Goal: Information Seeking & Learning: Learn about a topic

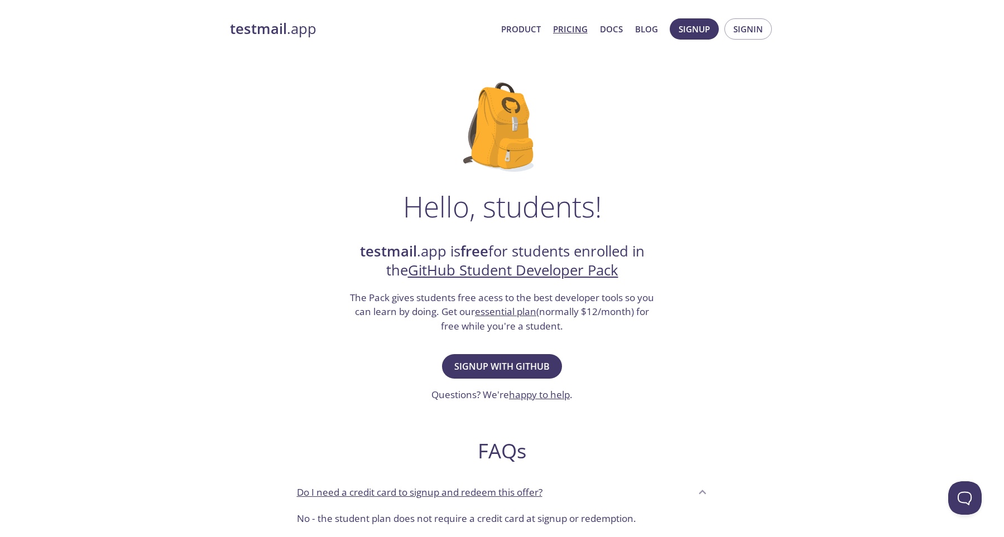
click at [577, 33] on link "Pricing" at bounding box center [570, 29] width 35 height 15
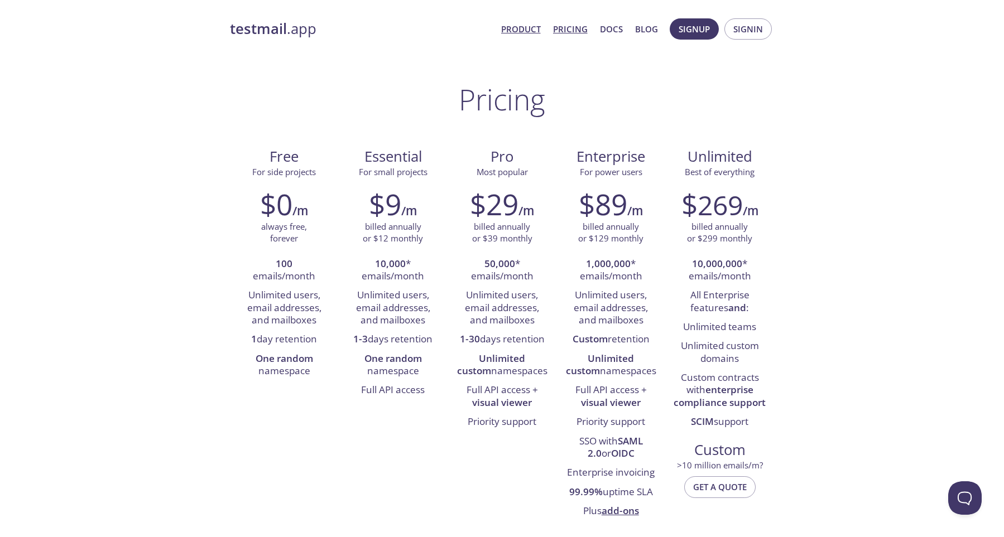
click at [534, 31] on link "Product" at bounding box center [521, 29] width 40 height 15
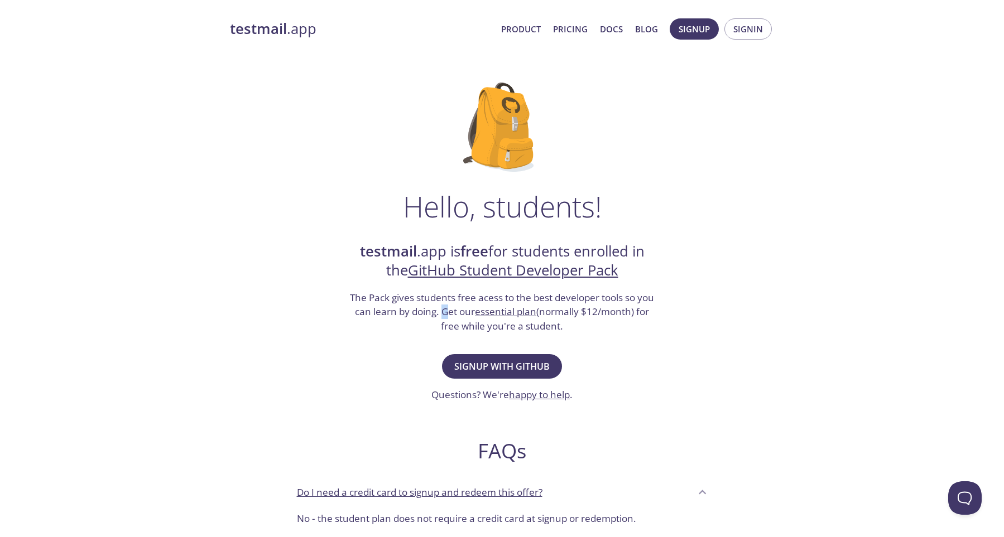
click at [460, 312] on h3 "The Pack gives students free acess to the best developer tools so you can learn…" at bounding box center [502, 312] width 307 height 43
click at [594, 323] on h3 "The Pack gives students free acess to the best developer tools so you can learn…" at bounding box center [502, 312] width 307 height 43
click at [528, 315] on link "essential plan" at bounding box center [505, 311] width 61 height 13
click at [614, 30] on link "Docs" at bounding box center [611, 29] width 23 height 15
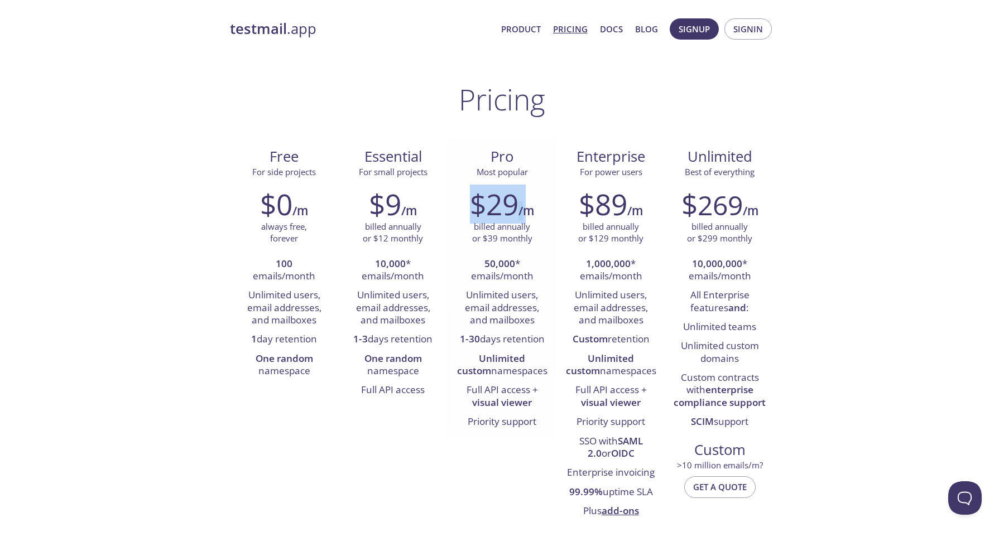
drag, startPoint x: 475, startPoint y: 209, endPoint x: 533, endPoint y: 213, distance: 57.6
click at [527, 208] on div "$29 /m" at bounding box center [502, 203] width 92 height 33
click at [460, 406] on li "Full API access + visual viewer" at bounding box center [502, 397] width 92 height 32
click at [617, 28] on link "Docs" at bounding box center [611, 29] width 23 height 15
